Goal: Information Seeking & Learning: Understand process/instructions

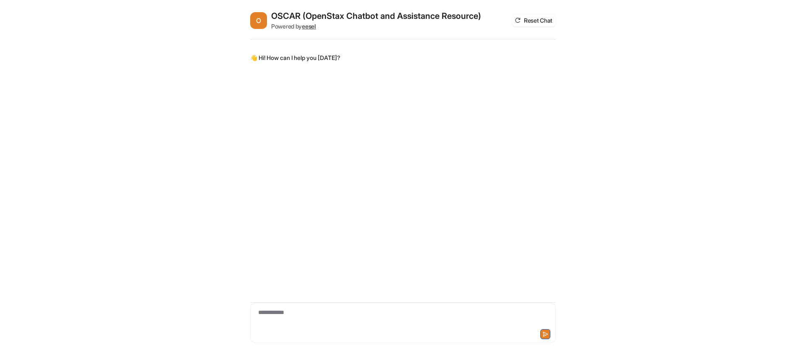
click at [325, 316] on div "**********" at bounding box center [402, 317] width 301 height 19
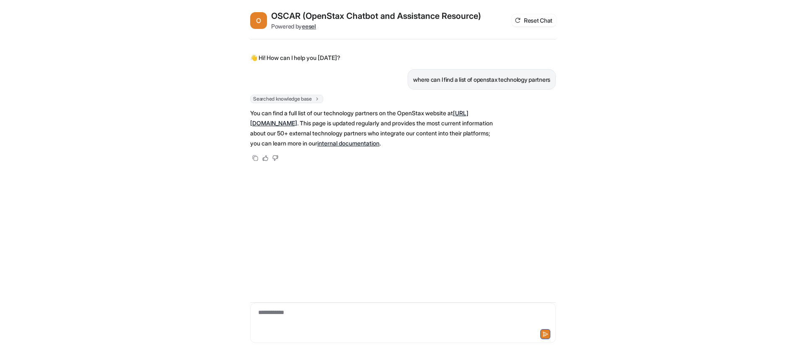
click at [379, 146] on link "internal documentation" at bounding box center [348, 143] width 62 height 7
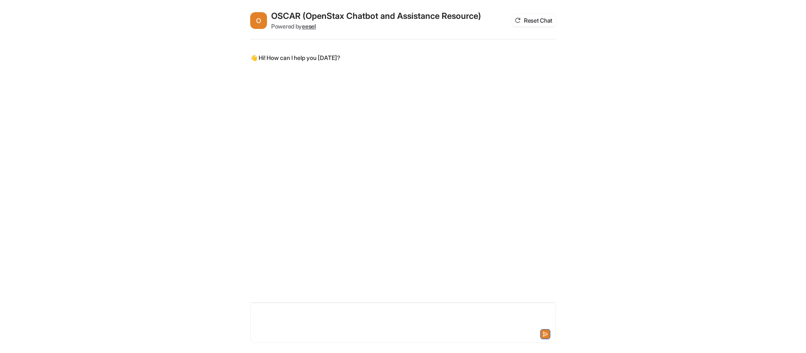
click at [311, 310] on div at bounding box center [402, 317] width 301 height 19
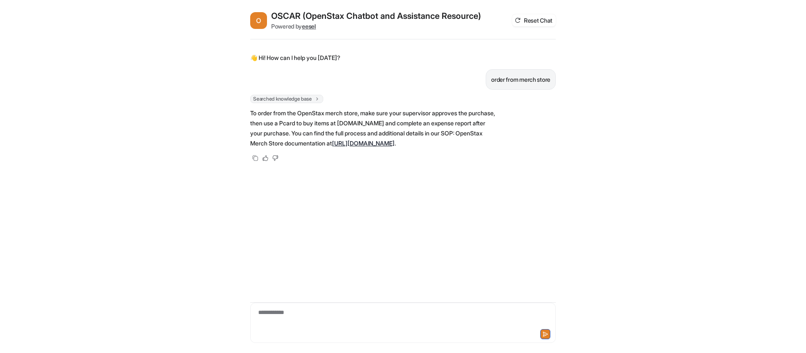
click at [394, 147] on link "https://openstax.atlassian.net/wiki/spaces/CS1/pages/3129966594/SOP+OpenStax+Me…" at bounding box center [363, 143] width 63 height 7
